Goal: Task Accomplishment & Management: Use online tool/utility

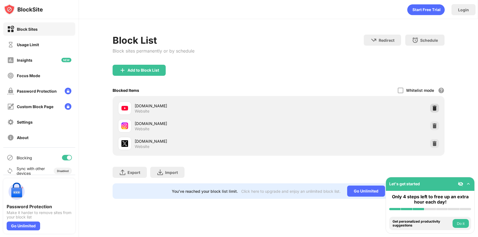
click at [434, 107] on img at bounding box center [435, 108] width 6 height 6
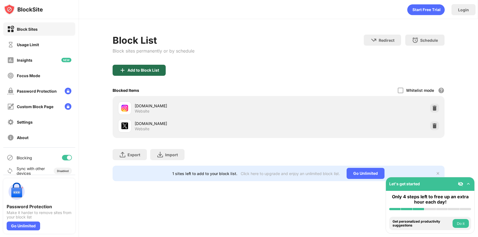
click at [135, 70] on div "Add to Block List" at bounding box center [144, 70] width 32 height 4
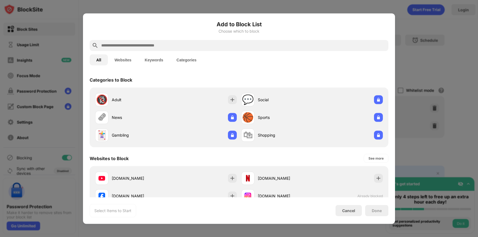
click at [147, 43] on input "text" at bounding box center [244, 45] width 286 height 7
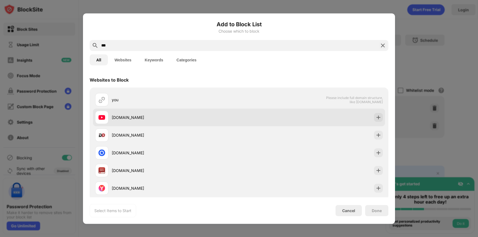
type input "***"
click at [140, 116] on div "[DOMAIN_NAME]" at bounding box center [175, 118] width 127 height 6
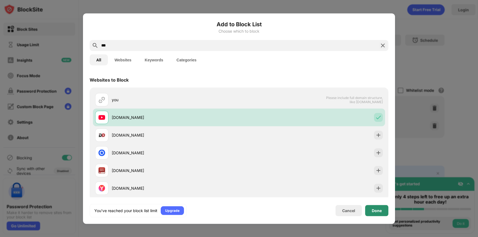
click at [376, 207] on div "Done" at bounding box center [376, 210] width 23 height 11
